Goal: Find specific page/section: Find specific page/section

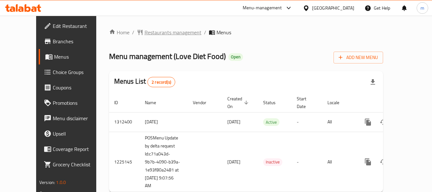
click at [162, 30] on span "Restaurants management" at bounding box center [173, 32] width 57 height 8
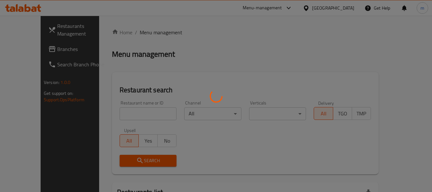
click at [138, 109] on div at bounding box center [216, 96] width 432 height 192
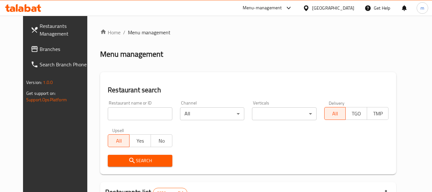
click at [149, 109] on input "search" at bounding box center [140, 113] width 64 height 13
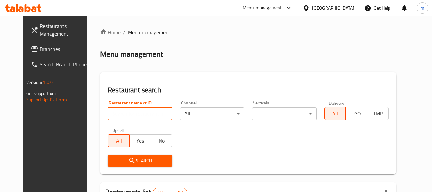
paste input "667051"
type input "667051"
click button "Search" at bounding box center [140, 160] width 64 height 12
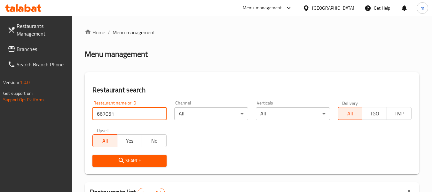
click at [37, 45] on span "Branches" at bounding box center [42, 49] width 51 height 8
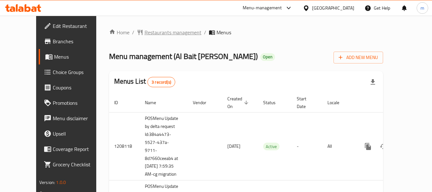
click at [147, 31] on span "Restaurants management" at bounding box center [173, 32] width 57 height 8
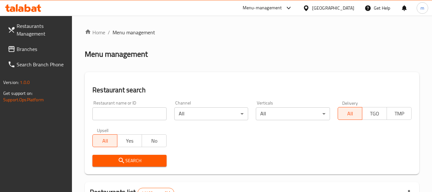
click at [134, 115] on input "search" at bounding box center [129, 113] width 74 height 13
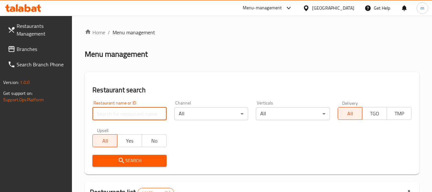
paste input "11345"
type input "11345"
click button "Search" at bounding box center [129, 160] width 74 height 12
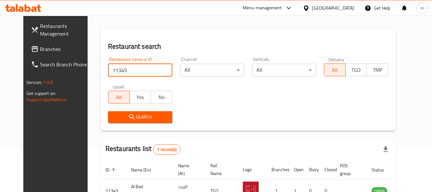
scroll to position [88, 0]
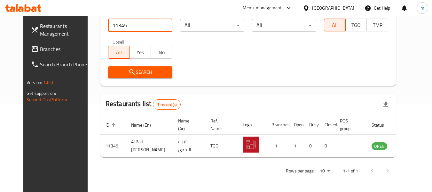
click at [40, 51] on span "Branches" at bounding box center [65, 49] width 51 height 8
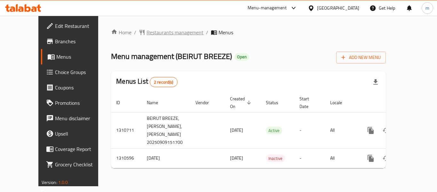
click at [152, 30] on span "Restaurants management" at bounding box center [174, 32] width 57 height 8
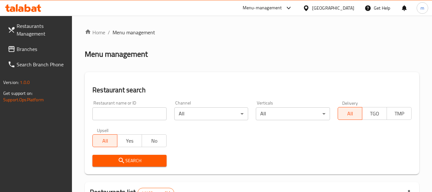
click at [139, 114] on input "search" at bounding box center [129, 113] width 74 height 13
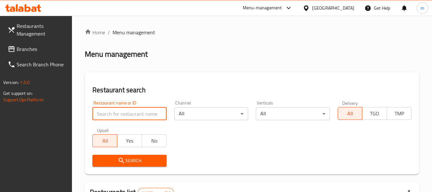
paste input "705493"
type input "705493"
click button "Search" at bounding box center [129, 160] width 74 height 12
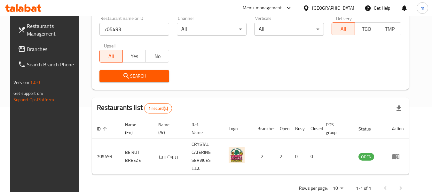
scroll to position [94, 0]
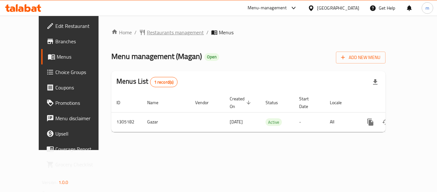
click at [154, 32] on span "Restaurants management" at bounding box center [175, 32] width 57 height 8
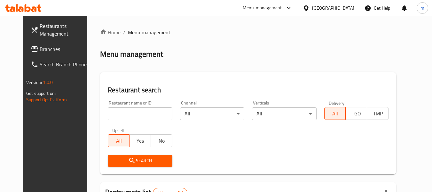
click at [147, 113] on input "search" at bounding box center [140, 113] width 64 height 13
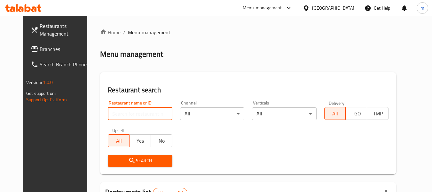
paste input "703606"
type input "703606"
click button "Search" at bounding box center [140, 160] width 64 height 12
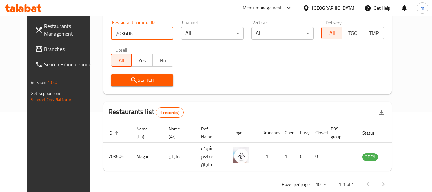
scroll to position [88, 0]
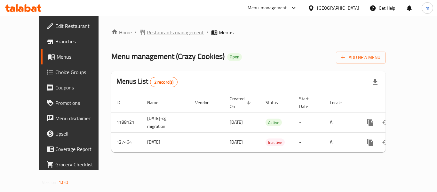
click at [148, 33] on span "Restaurants management" at bounding box center [175, 32] width 57 height 8
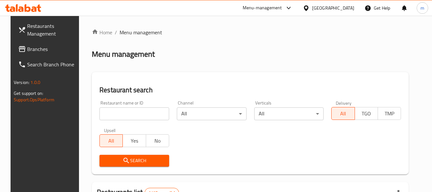
click at [138, 117] on input "search" at bounding box center [134, 113] width 70 height 13
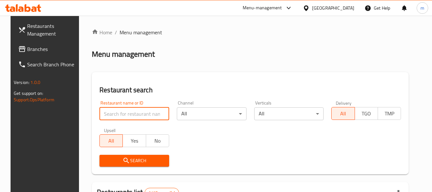
paste input "609413"
type input "609413"
click button "Search" at bounding box center [134, 160] width 70 height 12
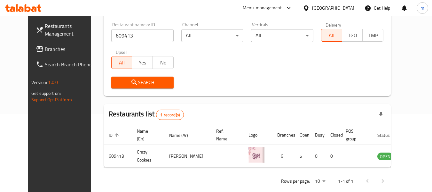
scroll to position [88, 0]
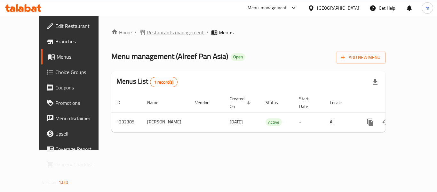
click at [147, 34] on span "Restaurants management" at bounding box center [175, 32] width 57 height 8
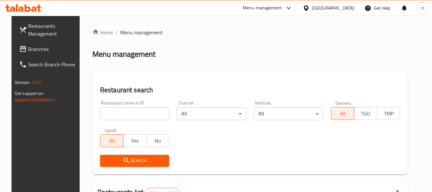
click at [138, 120] on input "search" at bounding box center [134, 113] width 69 height 13
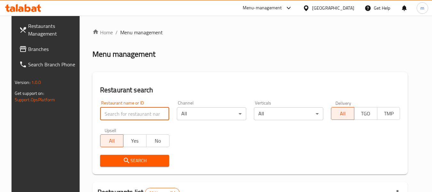
paste input "1237"
type input "1237"
click button "Search" at bounding box center [134, 160] width 69 height 12
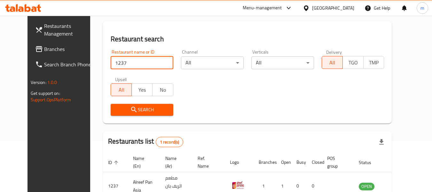
scroll to position [86, 0]
